Goal: Transaction & Acquisition: Purchase product/service

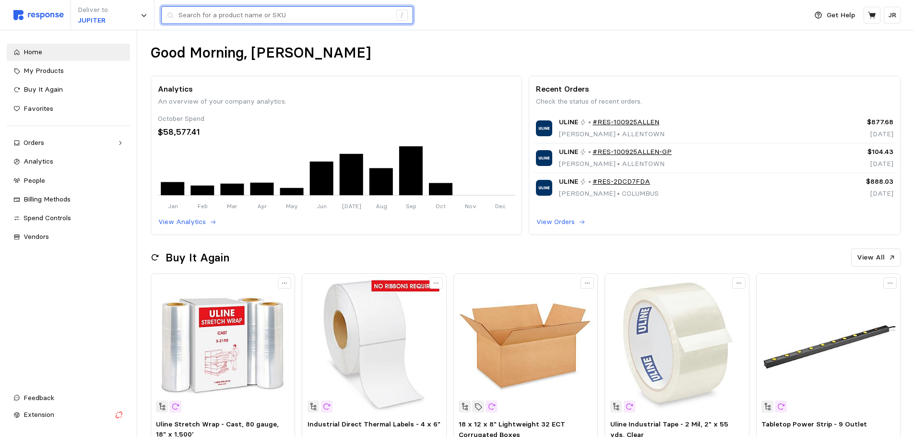
click at [191, 14] on input "text" at bounding box center [284, 15] width 213 height 17
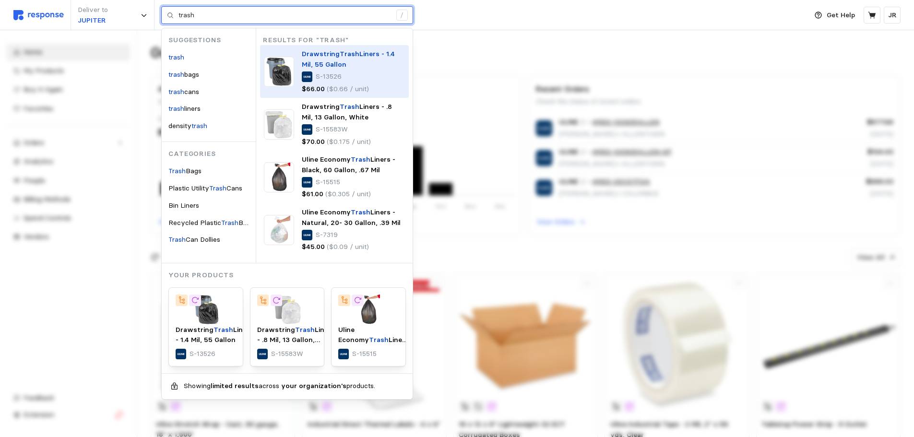
click at [340, 55] on mark "Trash" at bounding box center [350, 53] width 20 height 9
type input "trash"
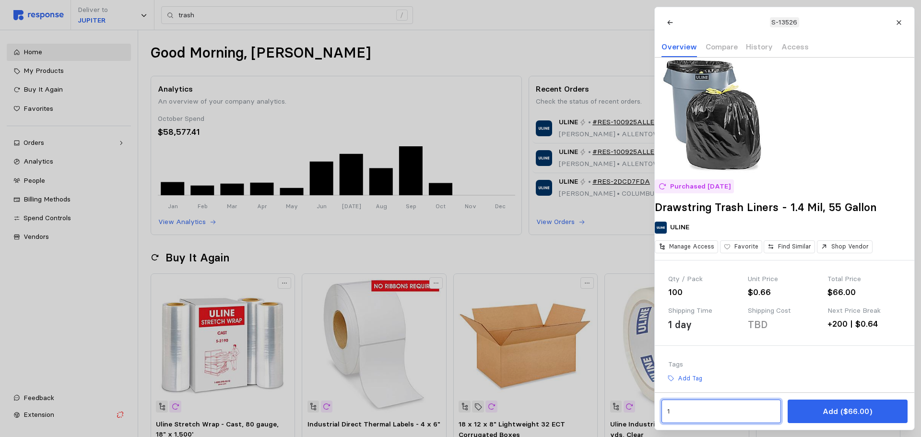
click at [680, 413] on input "1" at bounding box center [721, 411] width 108 height 17
type input "3"
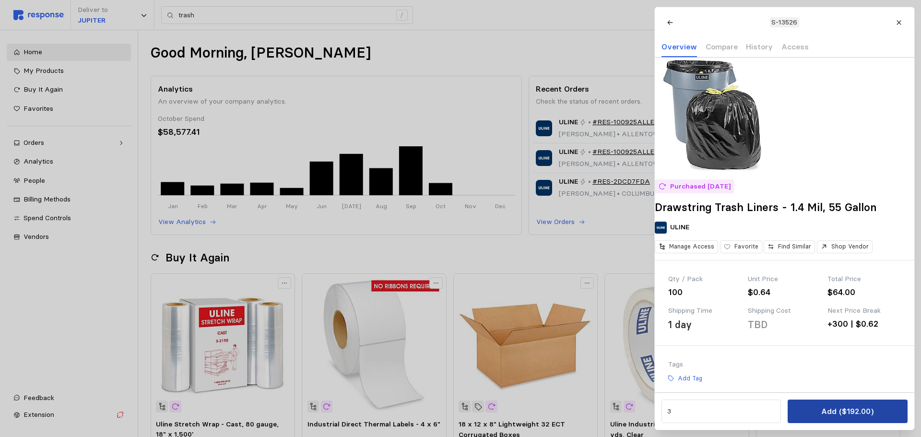
click at [812, 416] on button "Add ($192.00)" at bounding box center [847, 412] width 119 height 24
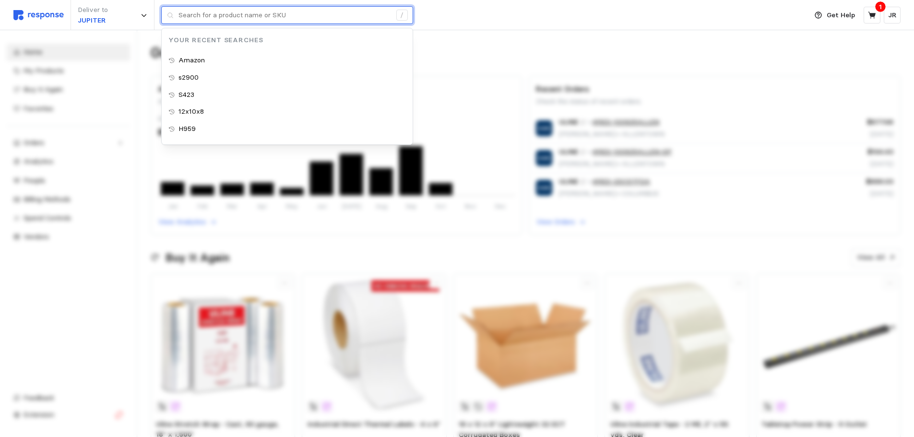
click at [228, 16] on input "text" at bounding box center [284, 15] width 213 height 17
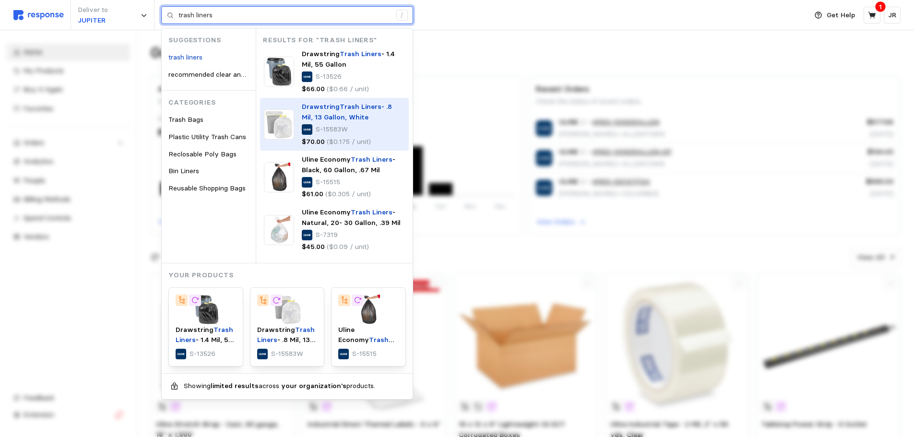
click at [357, 123] on div "Drawstring Trash Liners - .8 Mil, 13 [PERSON_NAME], White S-15583W $70.00 ($0.1…" at bounding box center [353, 124] width 103 height 45
type input "trash liners"
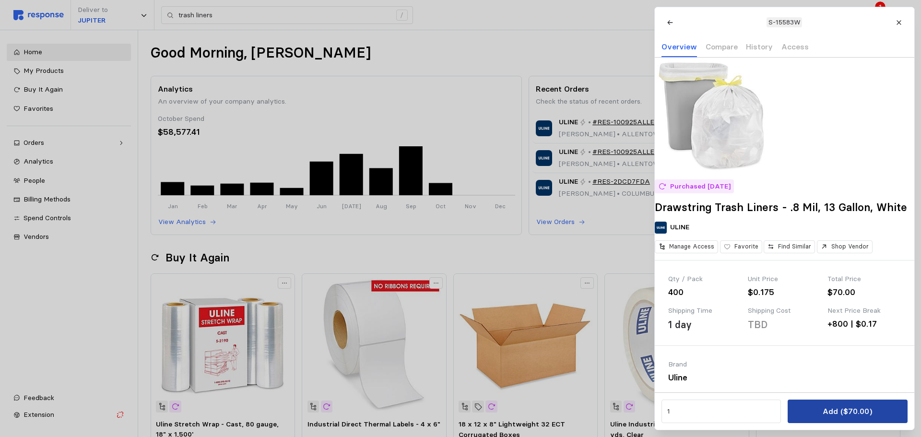
click at [812, 414] on button "Add ($70.00)" at bounding box center [847, 412] width 119 height 24
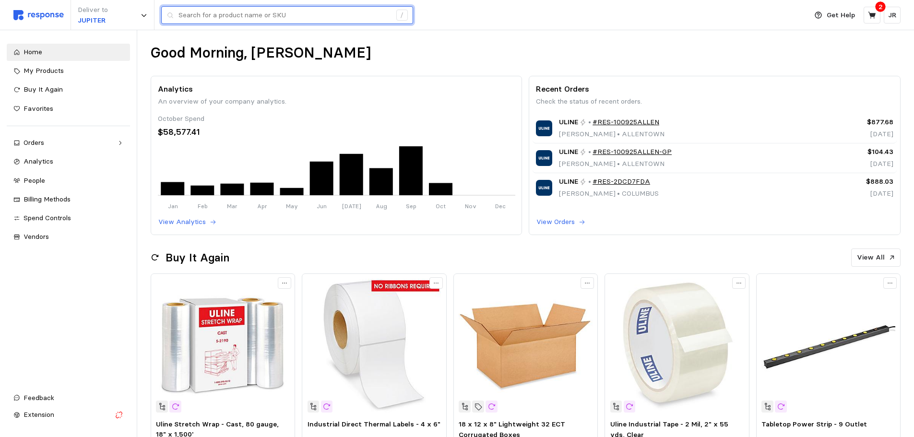
click at [219, 17] on input "text" at bounding box center [284, 15] width 213 height 17
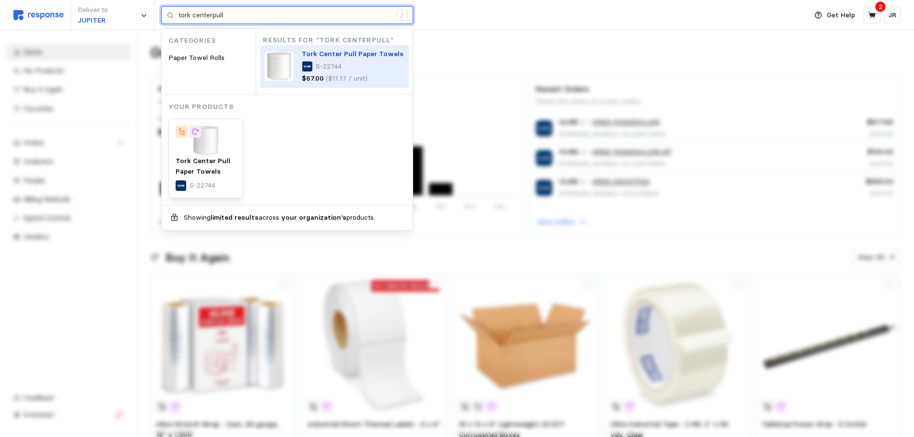
click at [309, 65] on div at bounding box center [307, 66] width 11 height 11
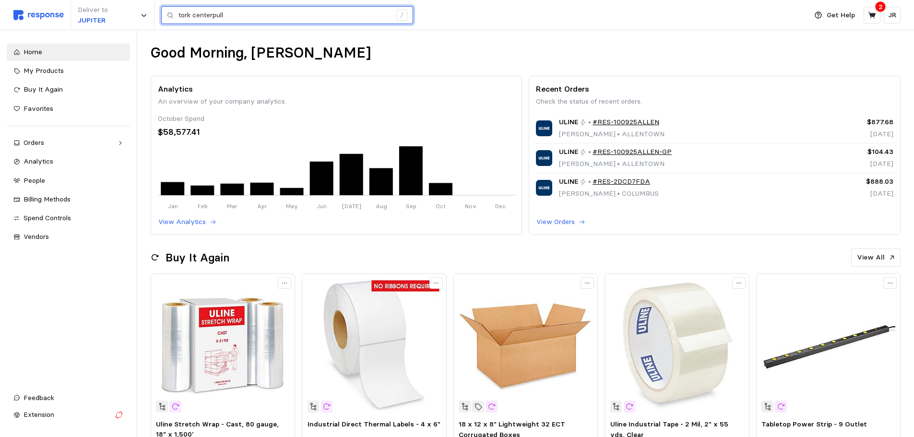
type input "tork centerpull"
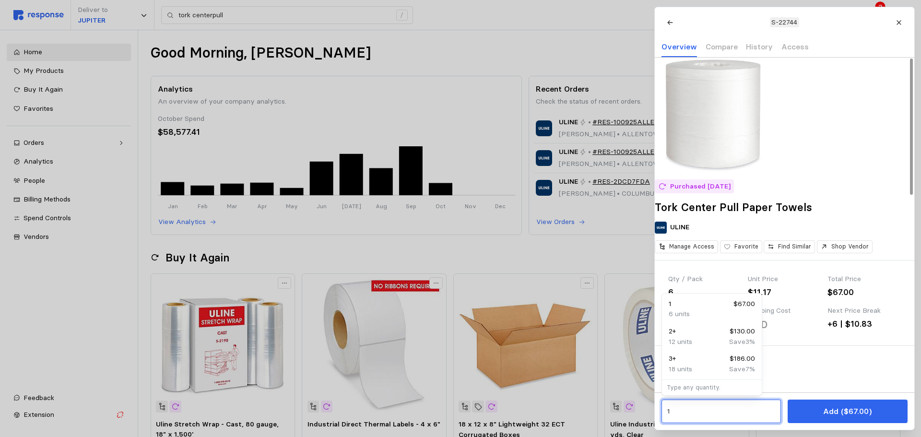
click at [674, 411] on input "1" at bounding box center [721, 411] width 108 height 17
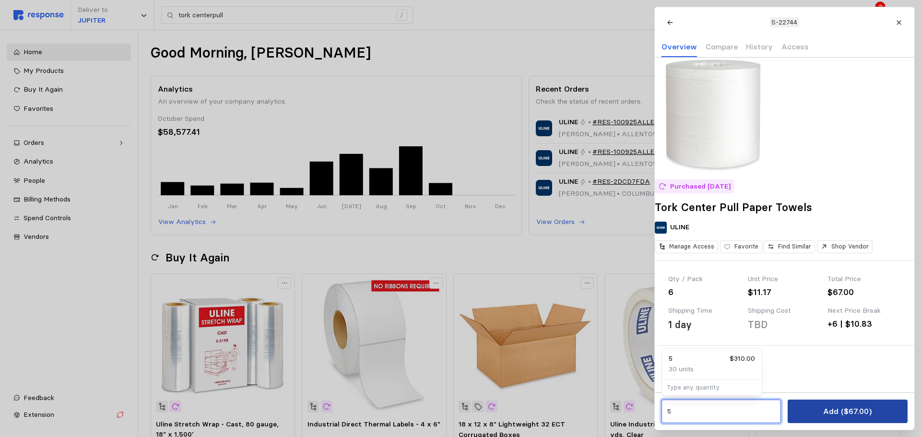
type input "5"
click at [804, 412] on button "Add ($310.00)" at bounding box center [847, 412] width 119 height 24
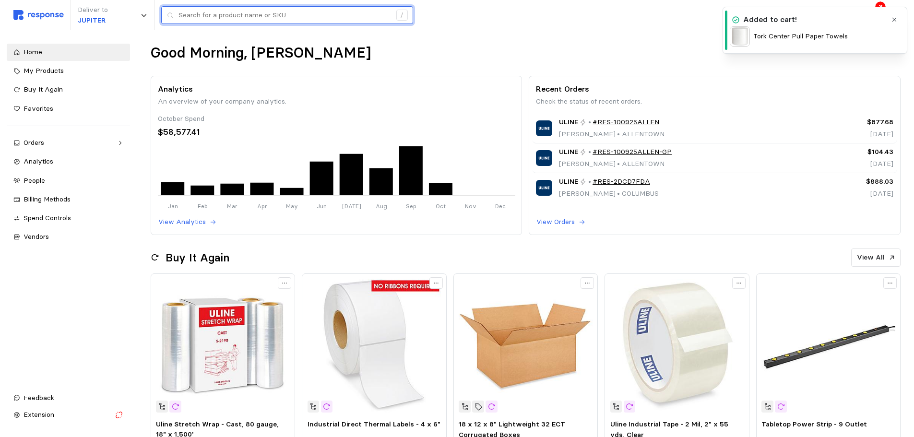
click at [232, 14] on input "text" at bounding box center [284, 15] width 213 height 17
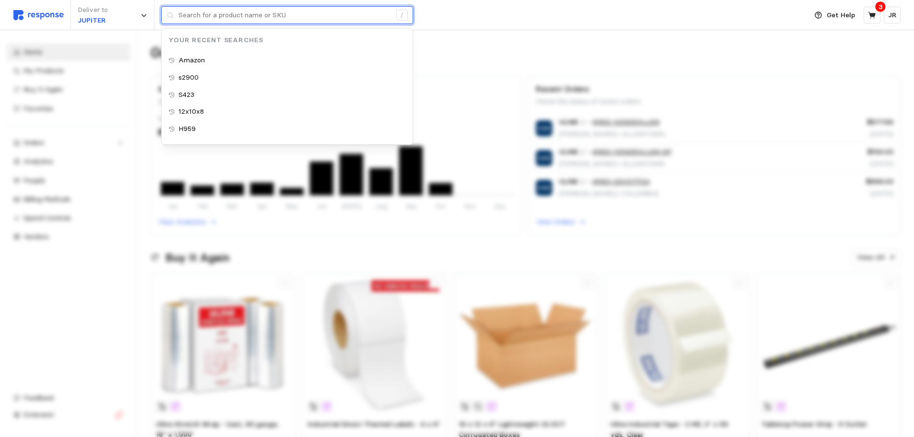
click at [232, 14] on input "text" at bounding box center [284, 15] width 213 height 17
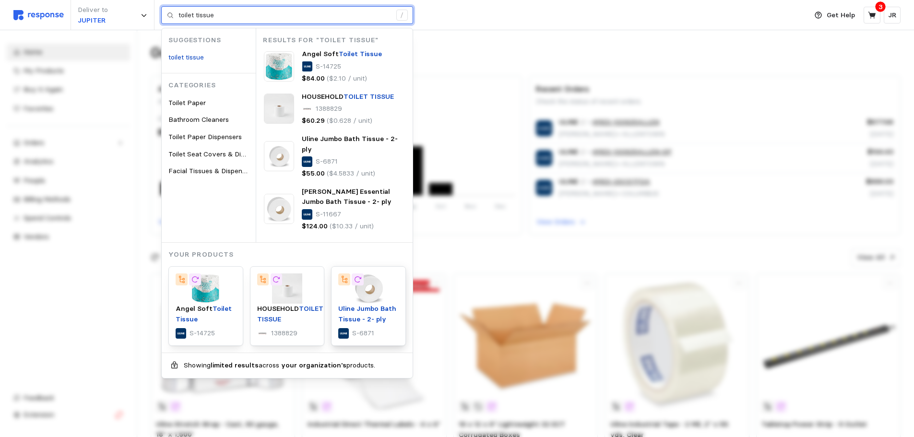
type input "toilet tissue"
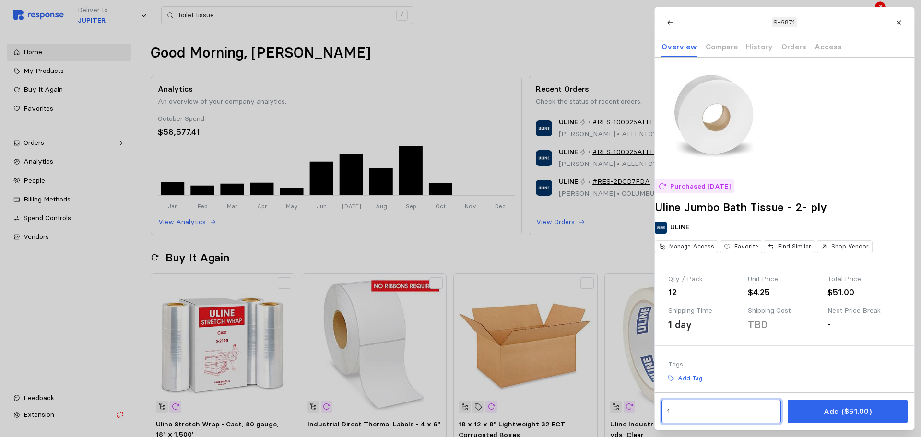
click at [678, 410] on input "1" at bounding box center [721, 411] width 108 height 17
type input "4"
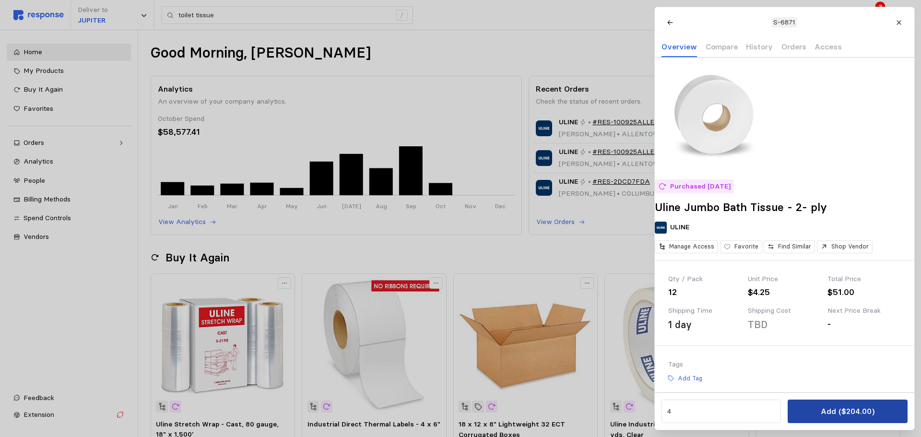
click at [806, 411] on button "Add ($204.00)" at bounding box center [847, 412] width 119 height 24
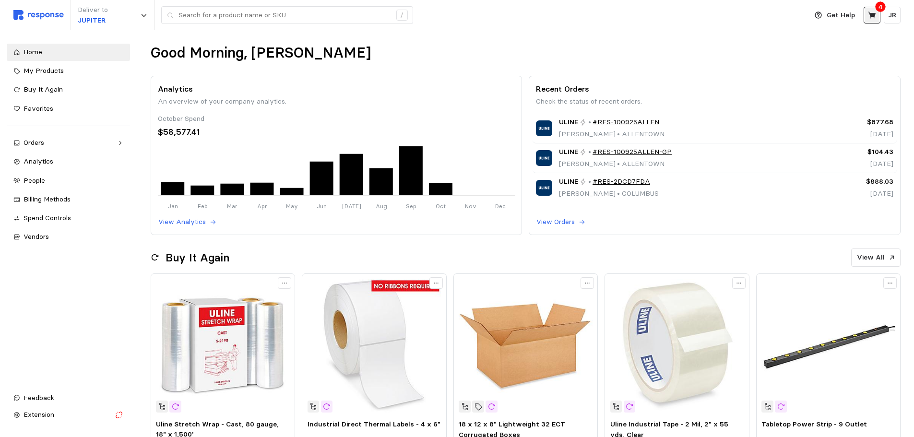
click at [868, 17] on icon at bounding box center [872, 15] width 9 height 9
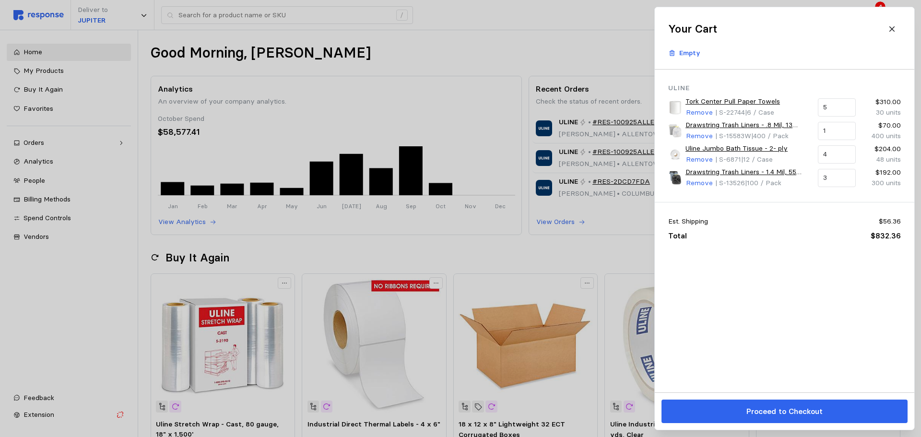
click at [465, 48] on div at bounding box center [460, 218] width 921 height 437
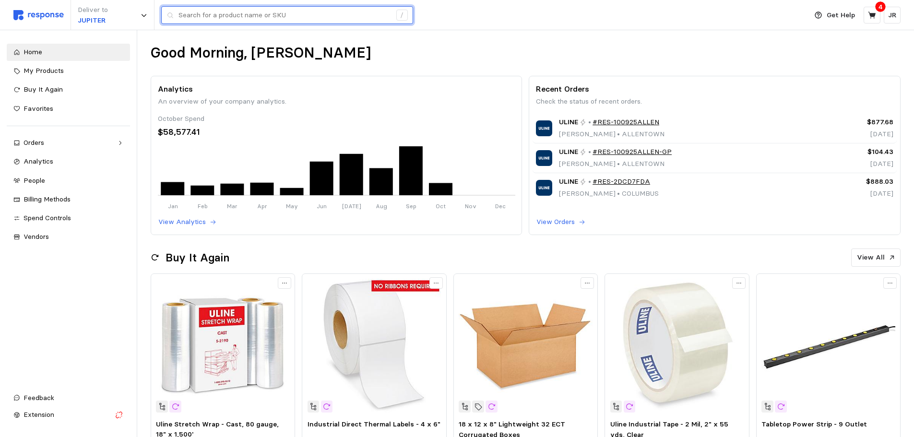
click at [298, 18] on input "text" at bounding box center [284, 15] width 213 height 17
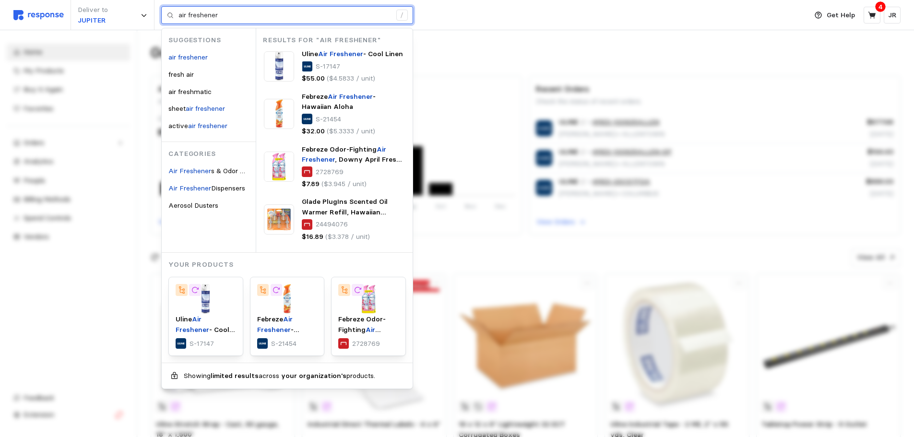
type input "air freshener"
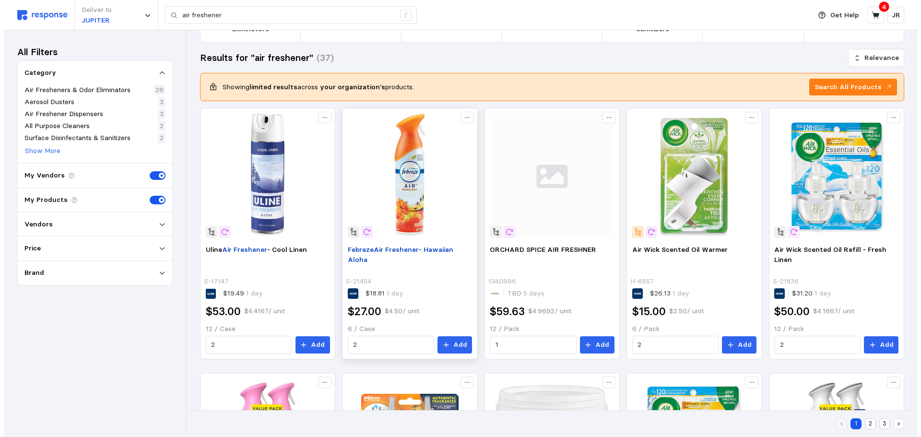
scroll to position [96, 0]
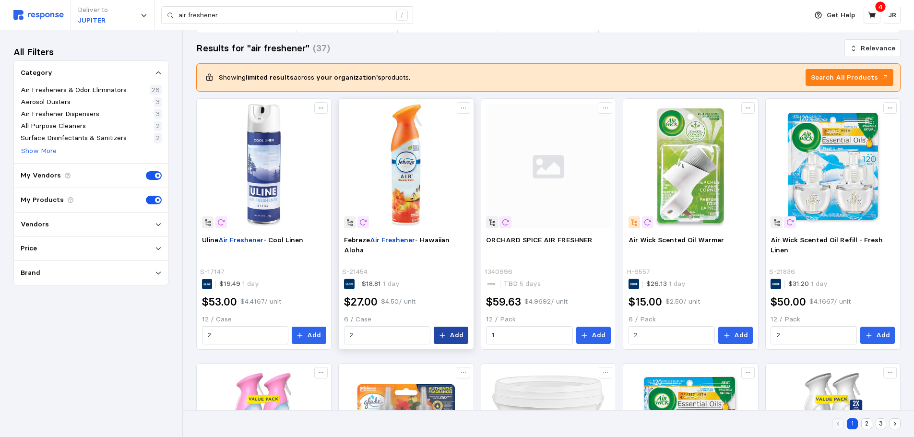
click at [440, 334] on icon at bounding box center [442, 335] width 7 height 7
click at [725, 331] on button "Add" at bounding box center [735, 335] width 35 height 17
click at [872, 12] on icon at bounding box center [872, 15] width 9 height 9
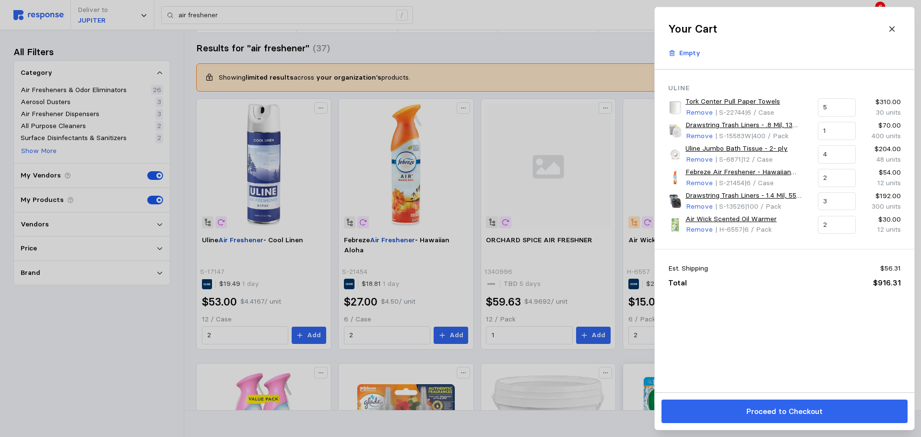
click at [733, 405] on button "Proceed to Checkout" at bounding box center [785, 412] width 246 height 24
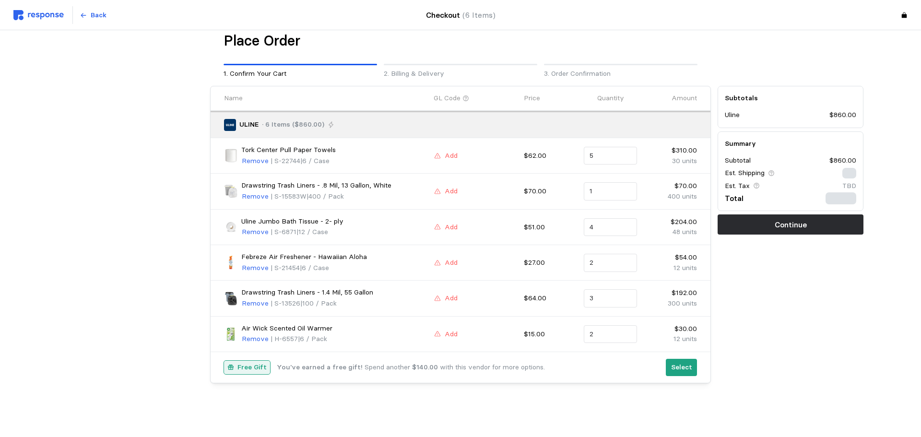
scroll to position [12, 0]
click at [260, 369] on p "Free Gift" at bounding box center [248, 367] width 29 height 11
click at [687, 370] on p "Select" at bounding box center [677, 367] width 21 height 11
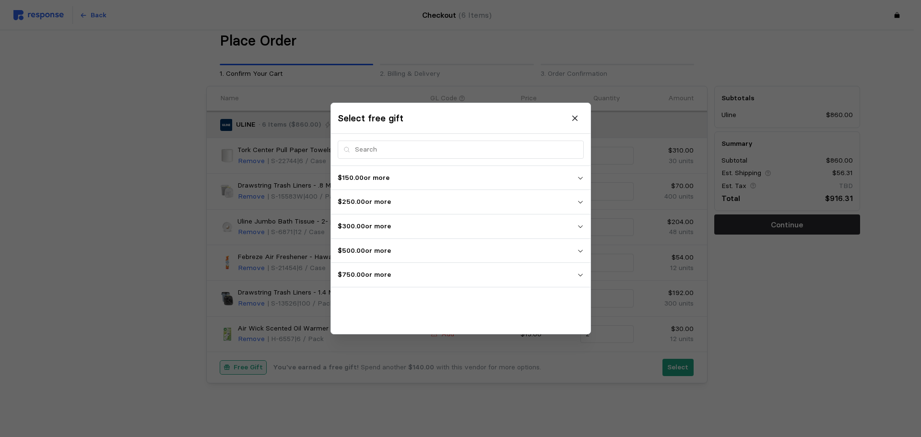
click at [412, 271] on p "$750.00 or more" at bounding box center [457, 275] width 239 height 11
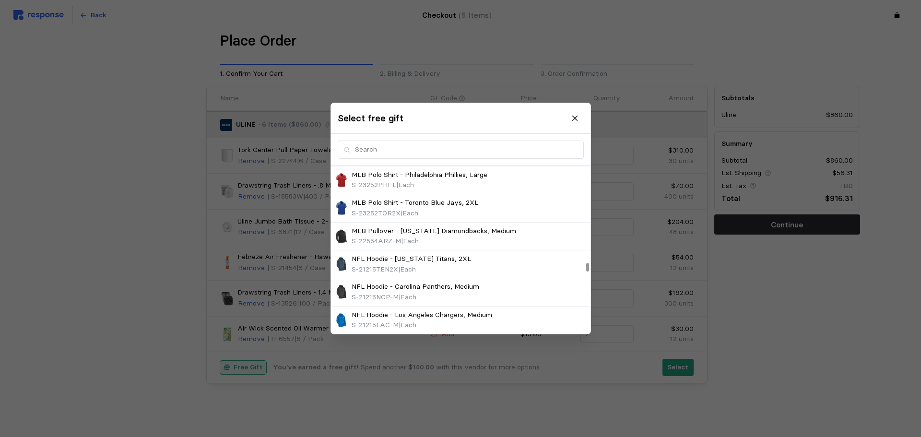
scroll to position [5949, 0]
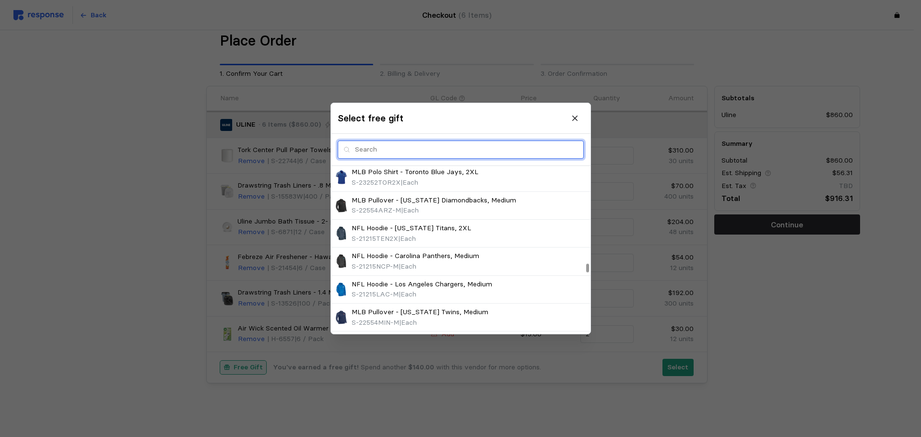
click at [364, 149] on input "text" at bounding box center [466, 149] width 223 height 17
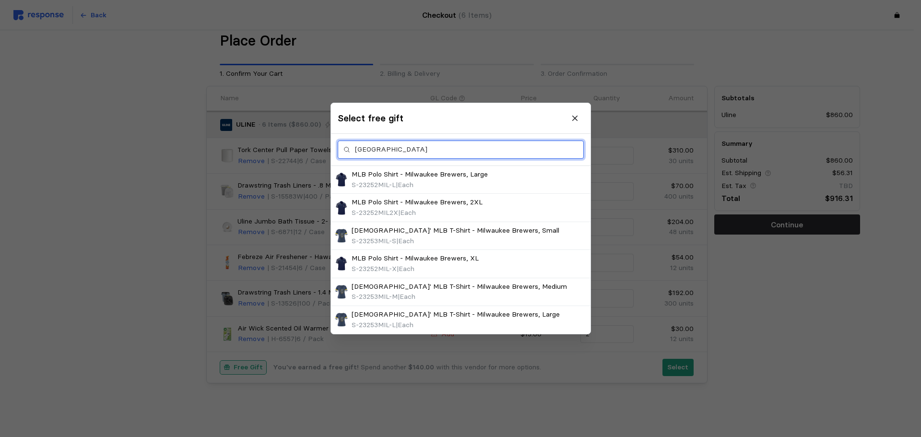
scroll to position [28, 0]
click at [391, 149] on input "[GEOGRAPHIC_DATA]" at bounding box center [466, 149] width 223 height 17
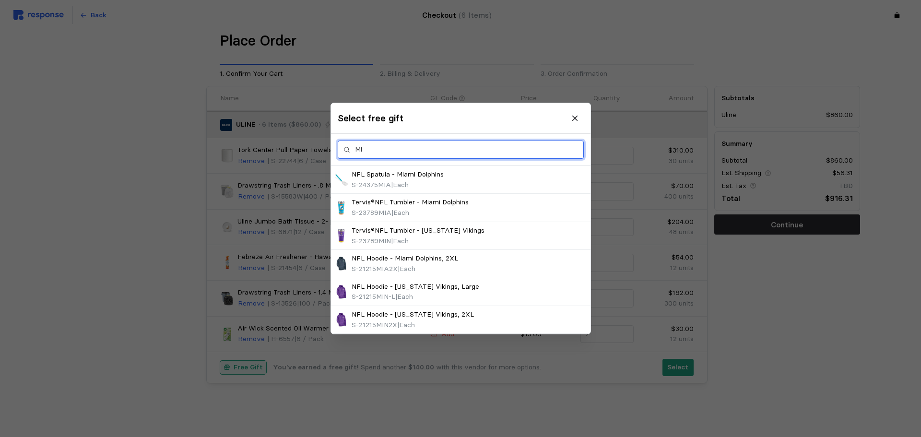
scroll to position [1568, 0]
type input "M"
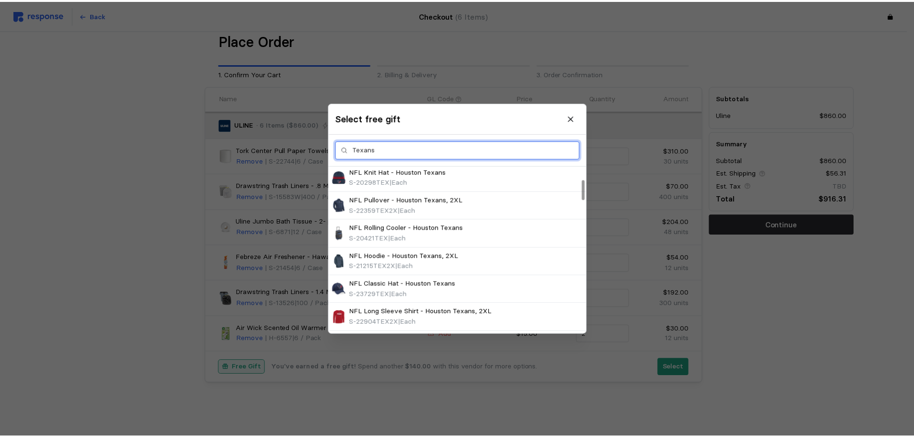
scroll to position [144, 0]
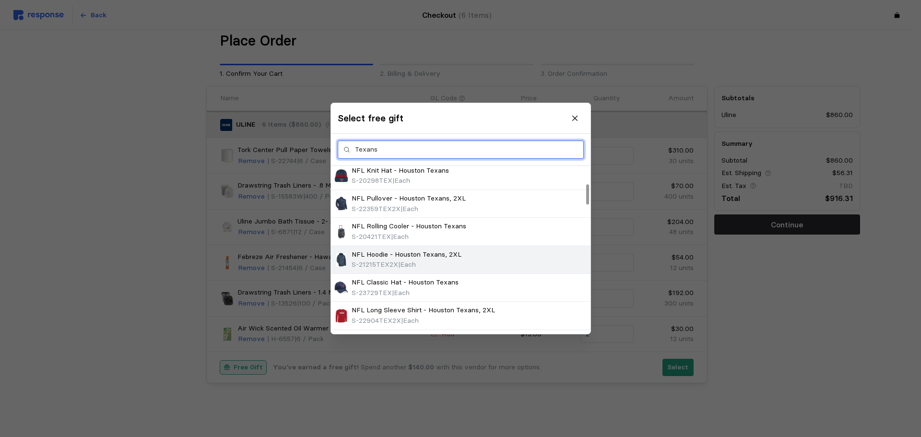
type input "Texans"
click at [400, 258] on p "NFL Hoodie - Houston Texans, 2XL" at bounding box center [407, 254] width 110 height 11
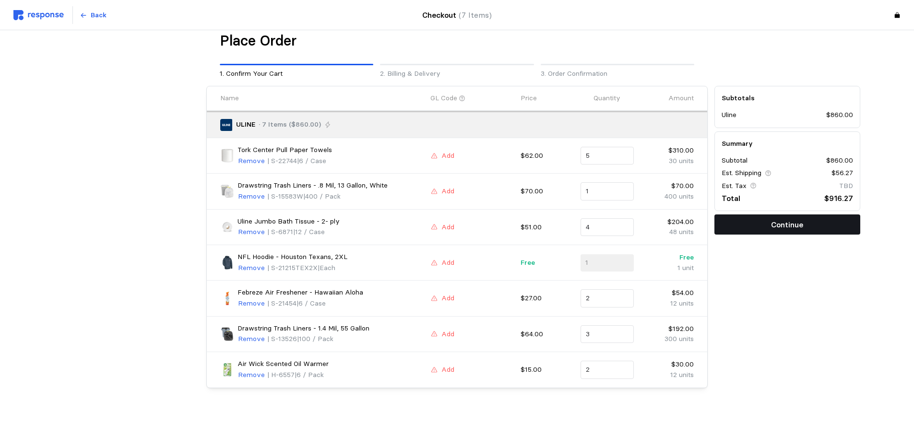
click at [802, 228] on p "Continue" at bounding box center [787, 225] width 32 height 12
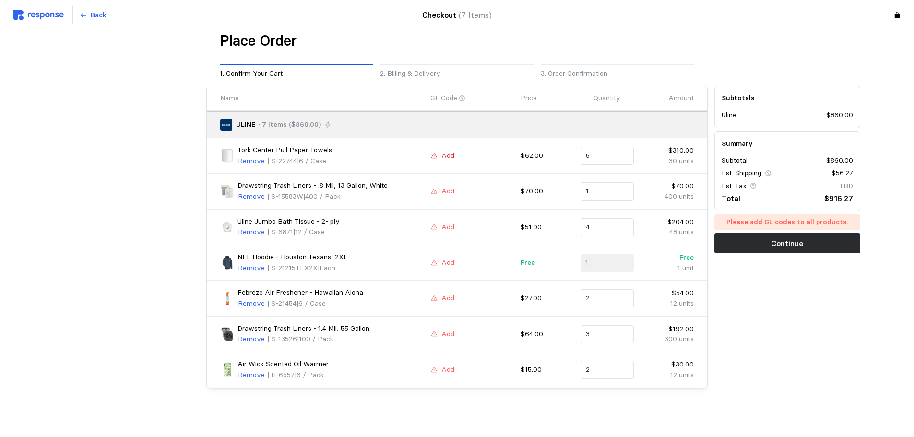
click at [439, 155] on button "Add" at bounding box center [442, 156] width 24 height 12
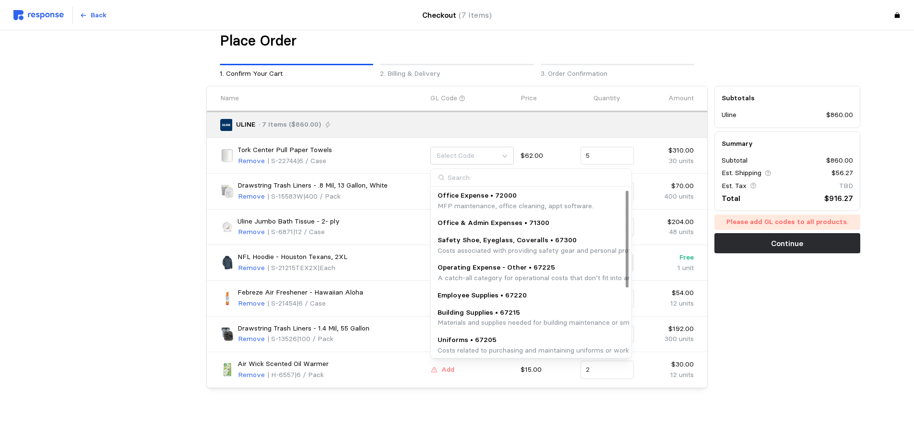
scroll to position [48, 0]
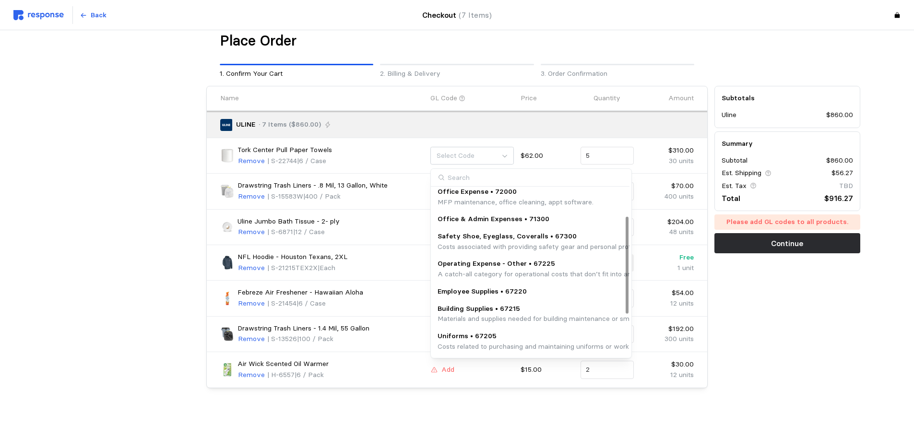
click at [463, 308] on p "Building Supplies • 67215" at bounding box center [634, 309] width 392 height 11
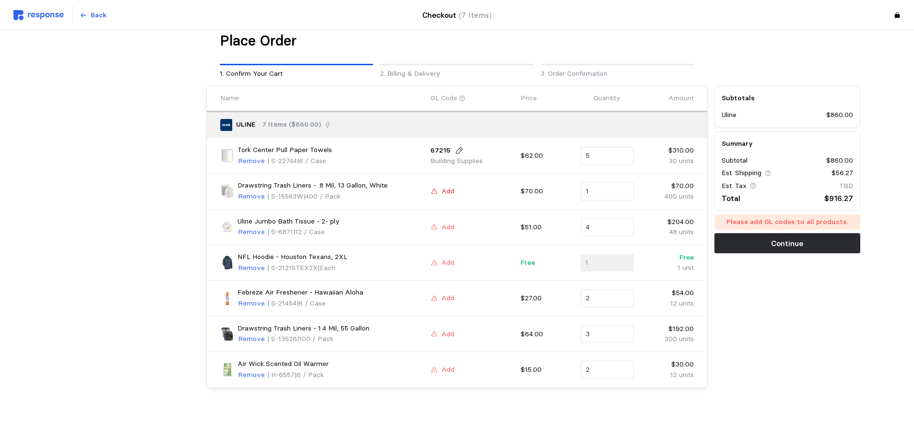
click at [445, 190] on p "Add" at bounding box center [447, 191] width 13 height 11
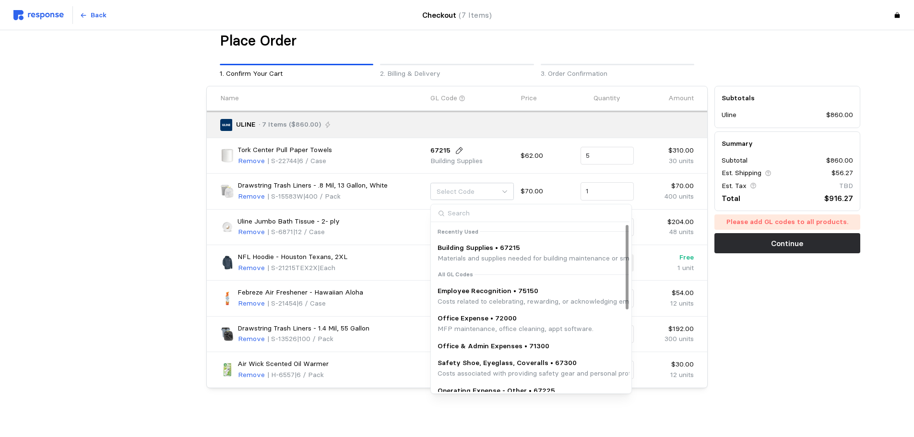
click at [468, 251] on p "Building Supplies • 67215" at bounding box center [634, 248] width 392 height 11
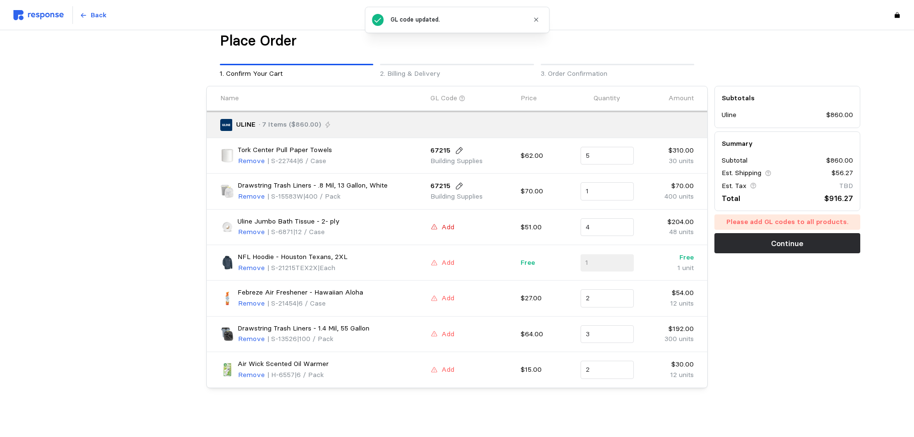
click at [448, 229] on p "Add" at bounding box center [447, 227] width 13 height 11
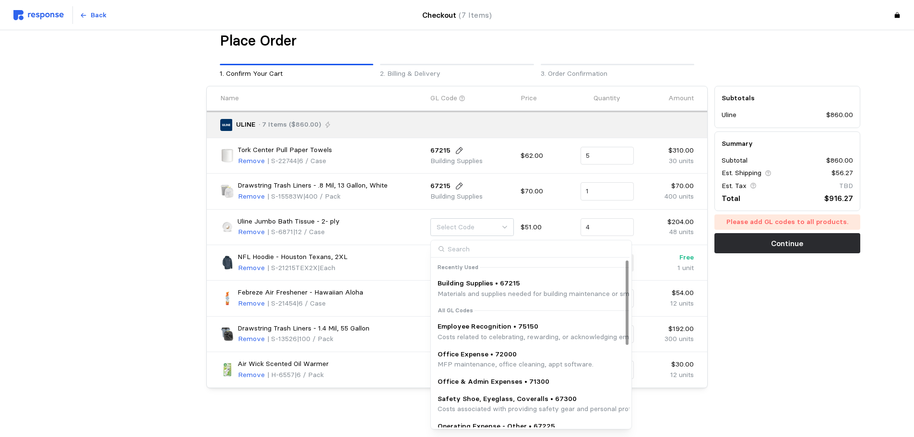
click at [454, 285] on p "Building Supplies • 67215" at bounding box center [634, 283] width 392 height 11
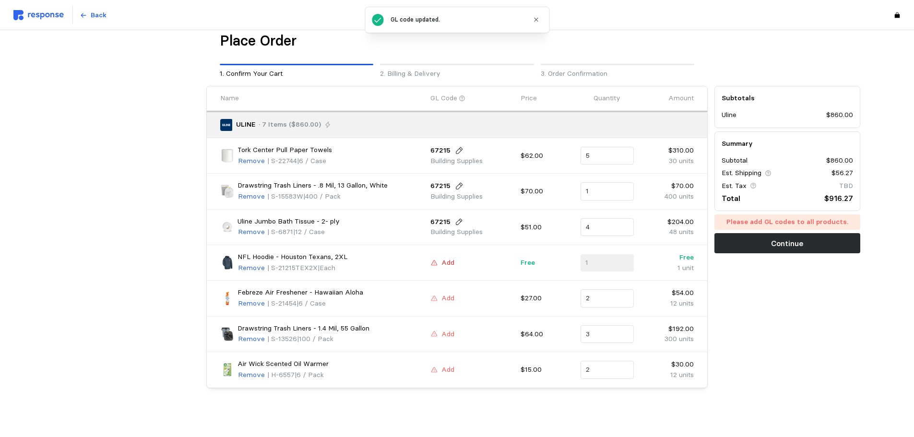
click at [453, 259] on p "Add" at bounding box center [447, 263] width 13 height 11
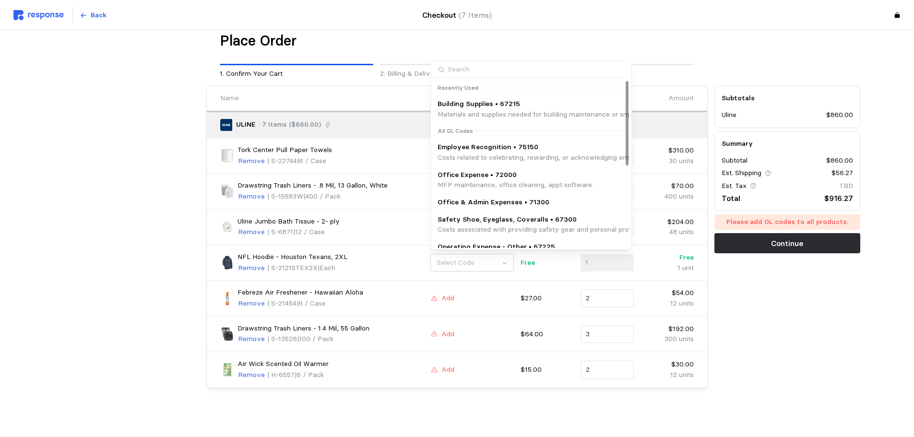
click at [478, 106] on p "Building Supplies • 67215" at bounding box center [634, 104] width 392 height 11
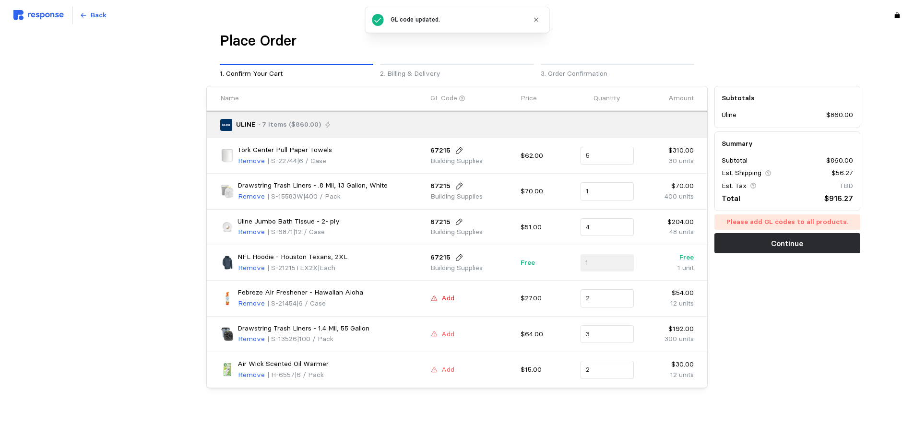
click at [443, 299] on p "Add" at bounding box center [447, 298] width 13 height 11
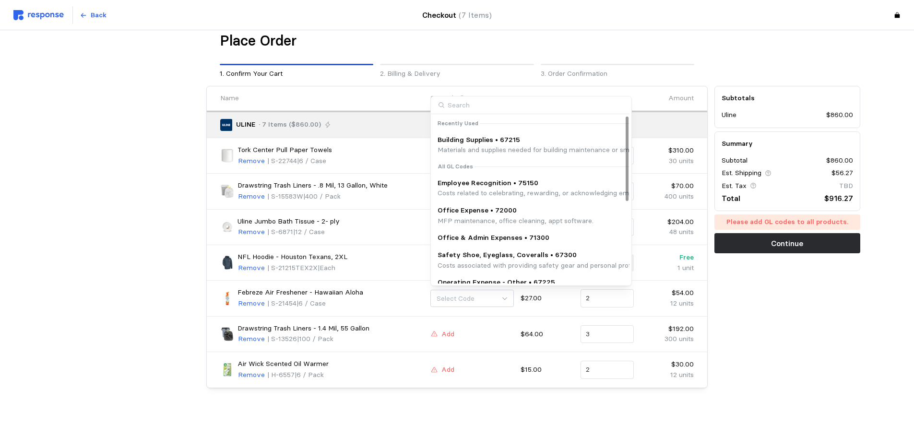
click at [487, 141] on p "Building Supplies • 67215" at bounding box center [634, 140] width 392 height 11
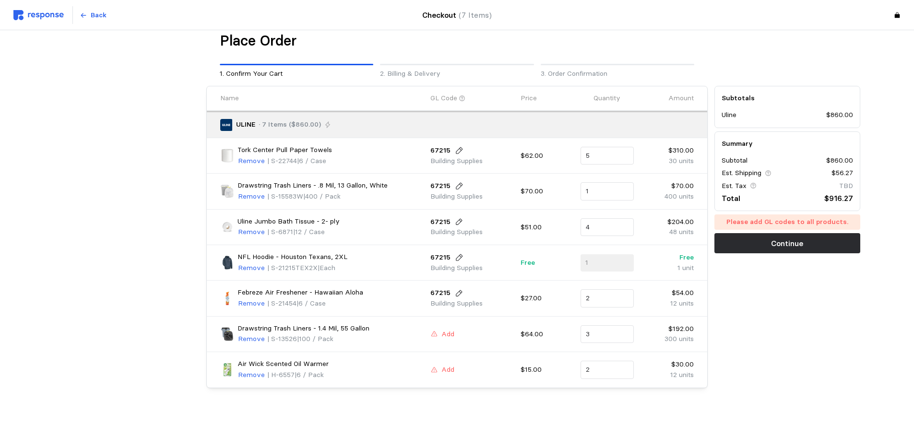
click at [454, 266] on p "Building Supplies" at bounding box center [456, 268] width 52 height 11
click at [448, 330] on p "Add" at bounding box center [447, 334] width 13 height 11
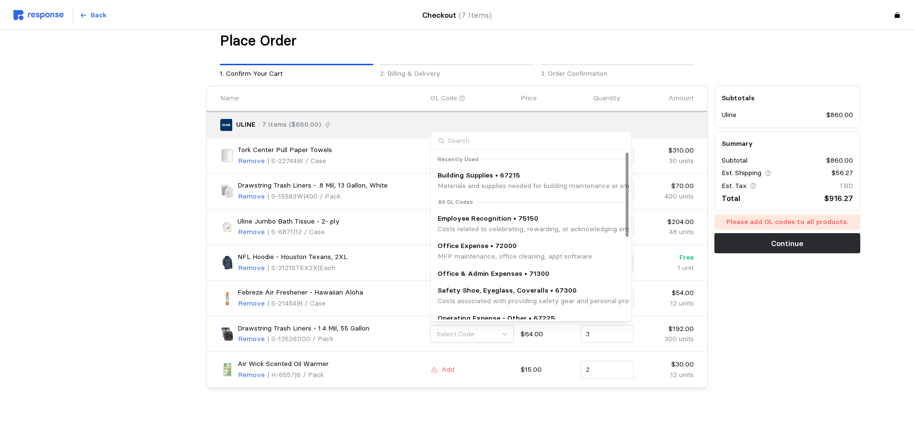
click at [485, 184] on p "Materials and supplies needed for building maintenance or small-scale improveme…" at bounding box center [634, 186] width 392 height 11
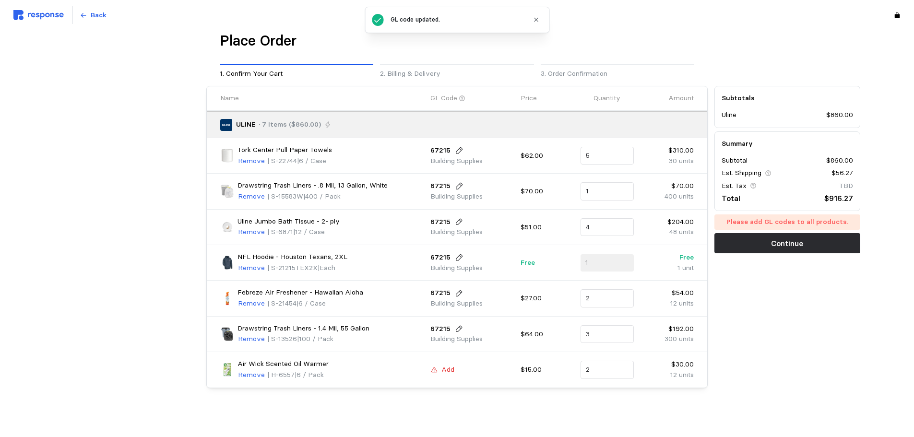
click at [446, 366] on p "Add" at bounding box center [447, 370] width 13 height 11
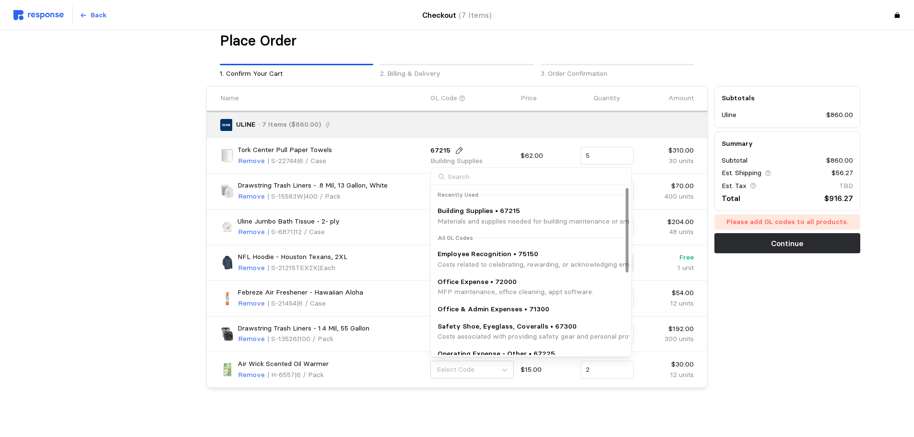
click at [461, 208] on p "Building Supplies • 67215" at bounding box center [634, 211] width 392 height 11
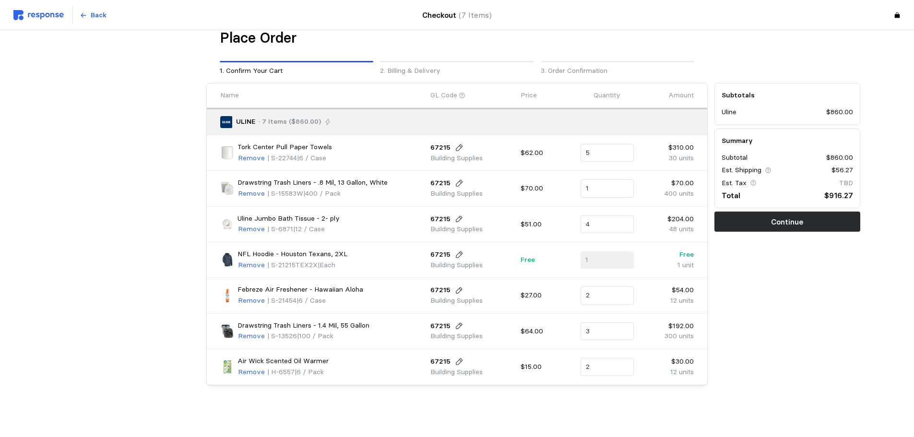
scroll to position [17, 0]
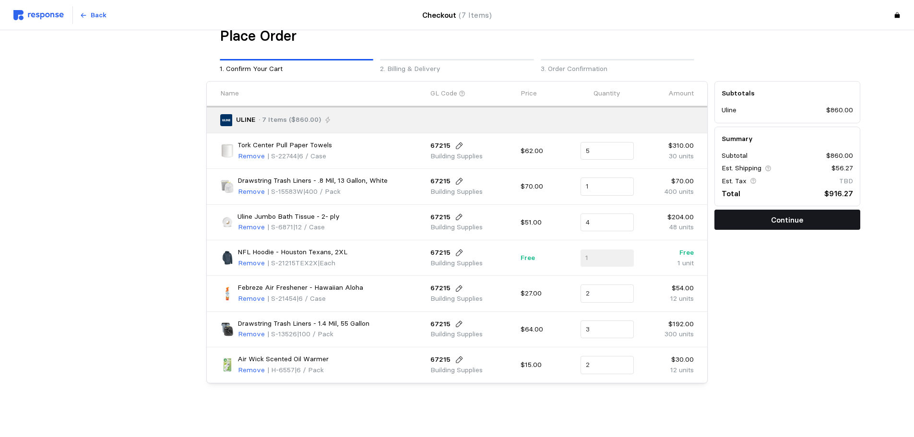
click at [801, 220] on p "Continue" at bounding box center [787, 220] width 32 height 12
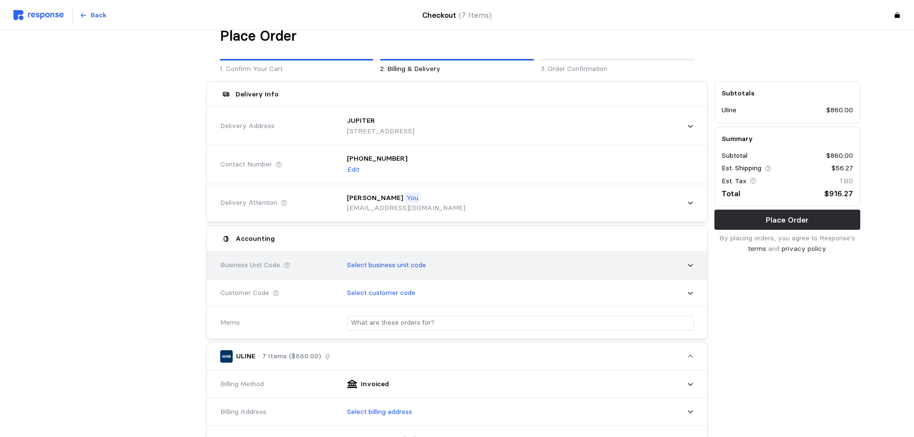
click at [692, 266] on icon at bounding box center [690, 265] width 7 height 7
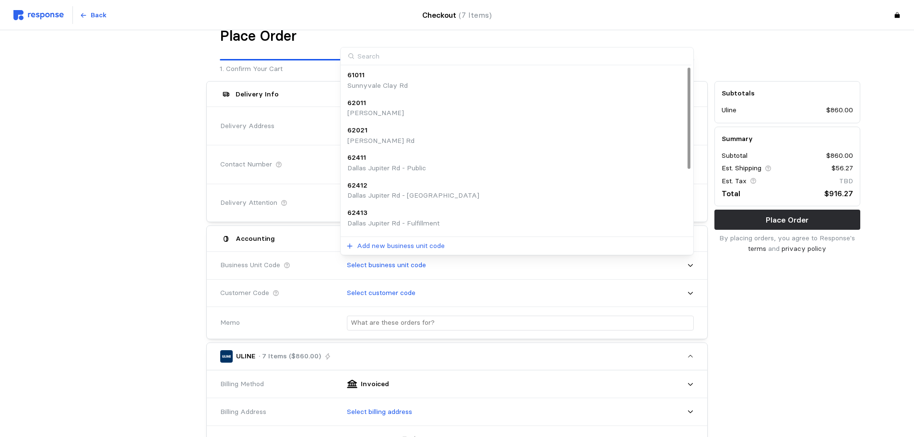
click at [361, 167] on p "Dallas Jupiter Rd - Public" at bounding box center [386, 168] width 79 height 11
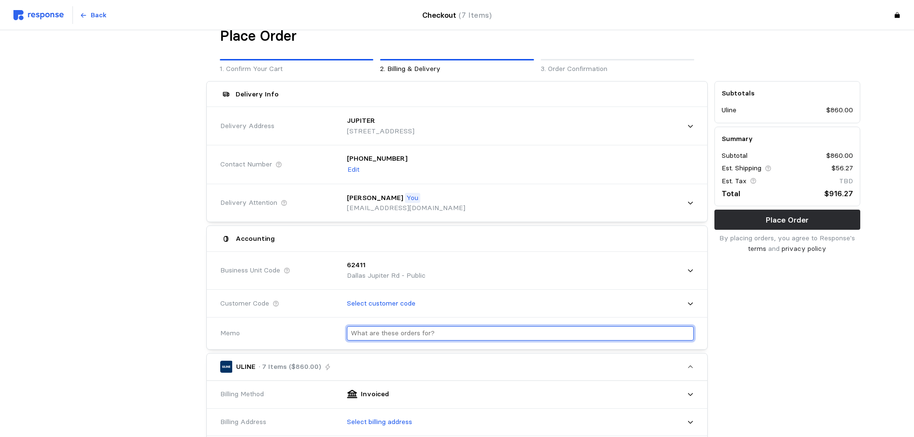
click at [448, 335] on input "text" at bounding box center [520, 334] width 339 height 14
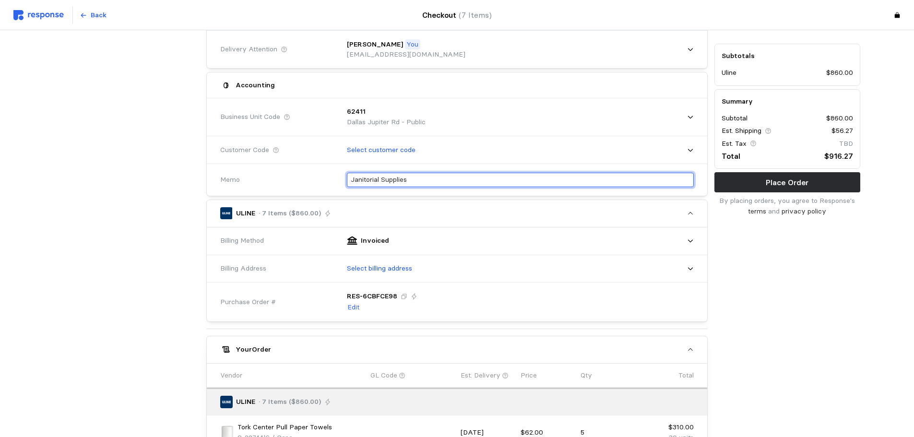
scroll to position [209, 0]
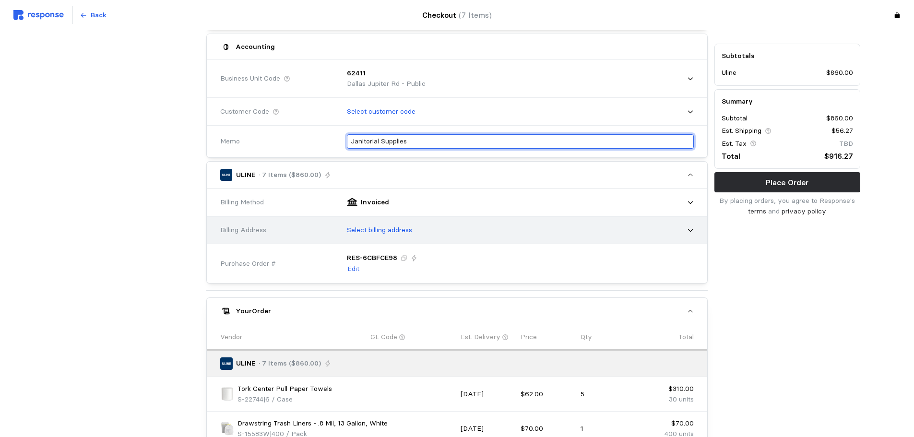
type input "Janitorial Supplies"
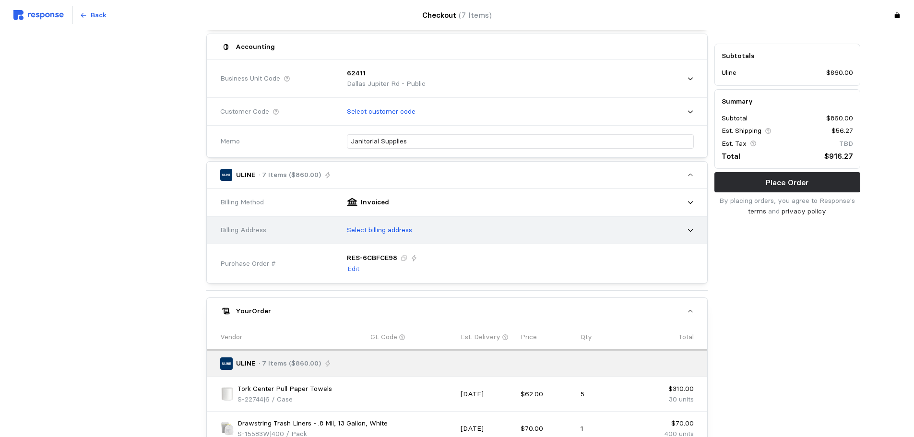
click at [689, 231] on icon at bounding box center [690, 230] width 7 height 7
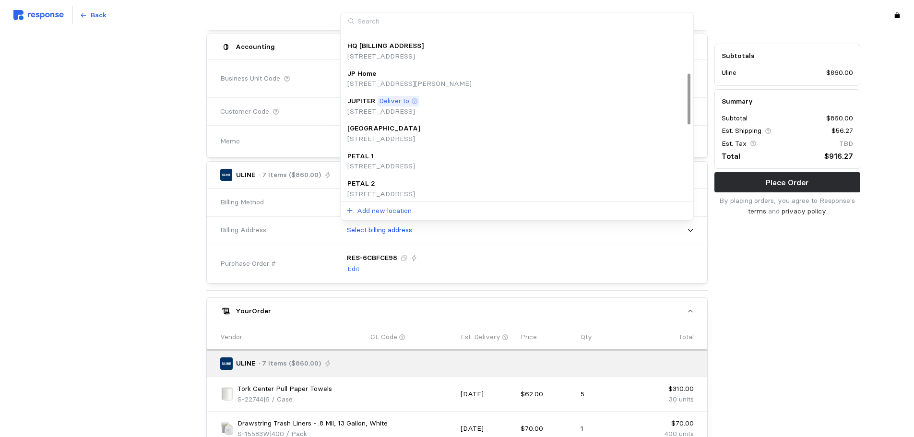
scroll to position [299, 0]
click at [406, 54] on p "[STREET_ADDRESS]" at bounding box center [385, 54] width 76 height 11
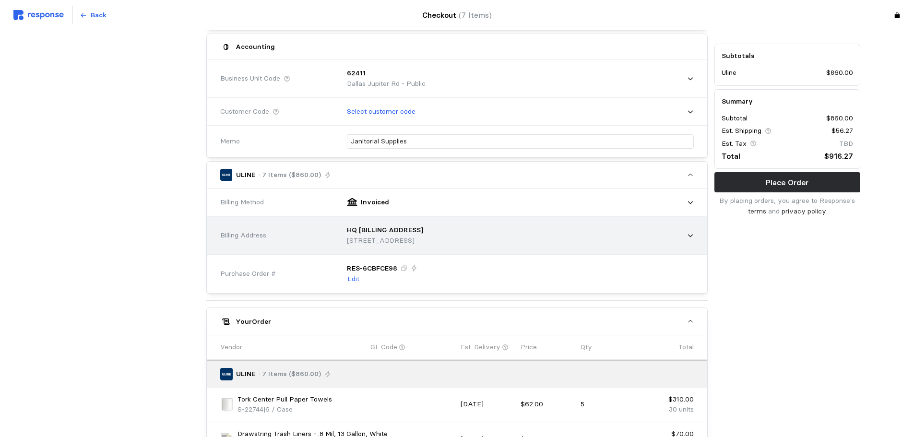
click at [697, 237] on div "Billing Address HQ [BILLING ADDRESS] [STREET_ADDRESS]" at bounding box center [457, 236] width 500 height 38
click at [689, 239] on div "HQ [BILLING ADDRESS] [STREET_ADDRESS]" at bounding box center [517, 235] width 354 height 34
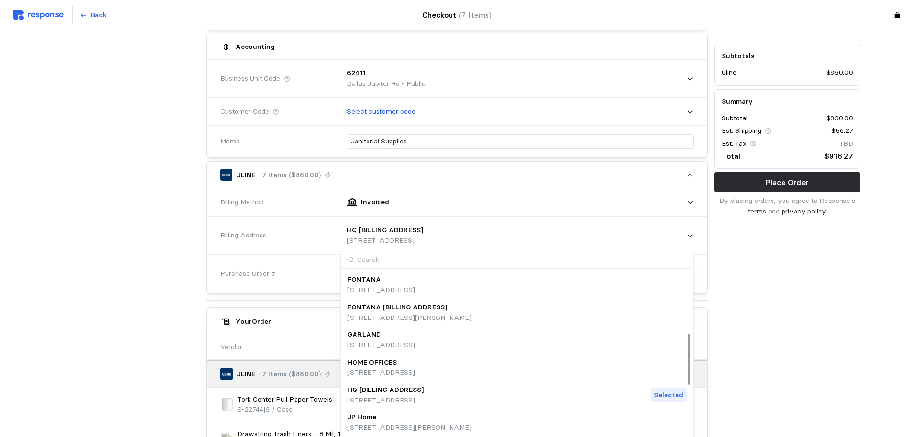
scroll to position [190, 0]
click at [378, 368] on p "HOME OFFICES" at bounding box center [371, 364] width 49 height 11
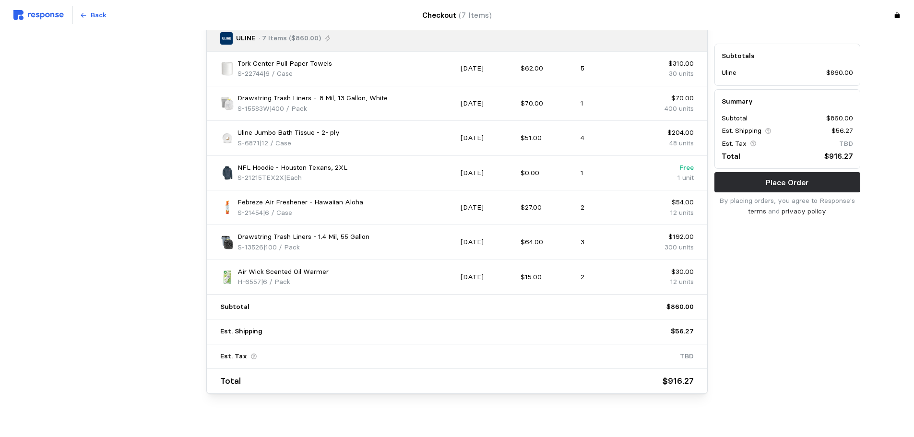
scroll to position [555, 0]
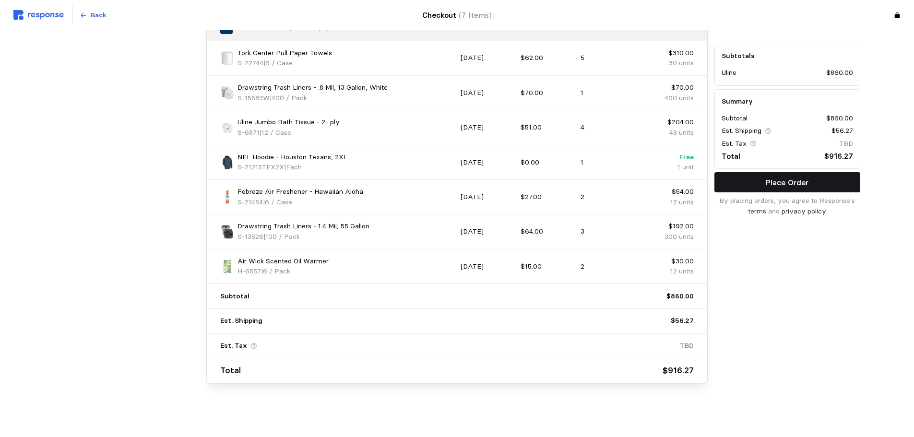
click at [767, 183] on p "Place Order" at bounding box center [787, 183] width 43 height 12
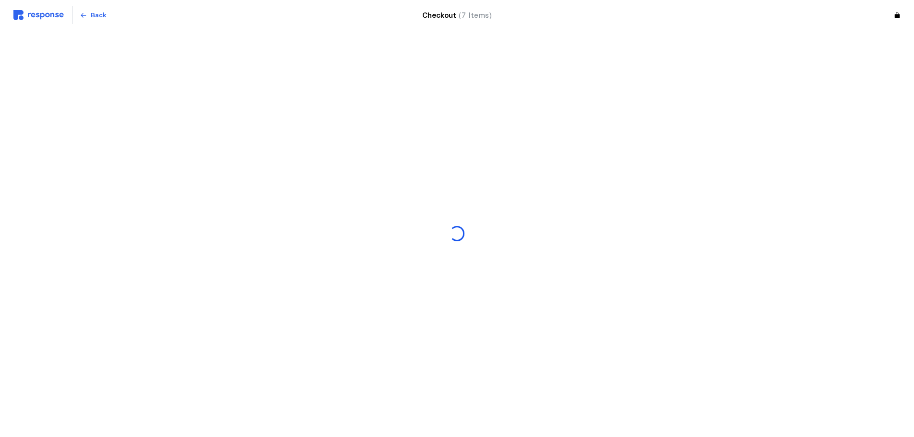
scroll to position [0, 0]
